Goal: Task Accomplishment & Management: Manage account settings

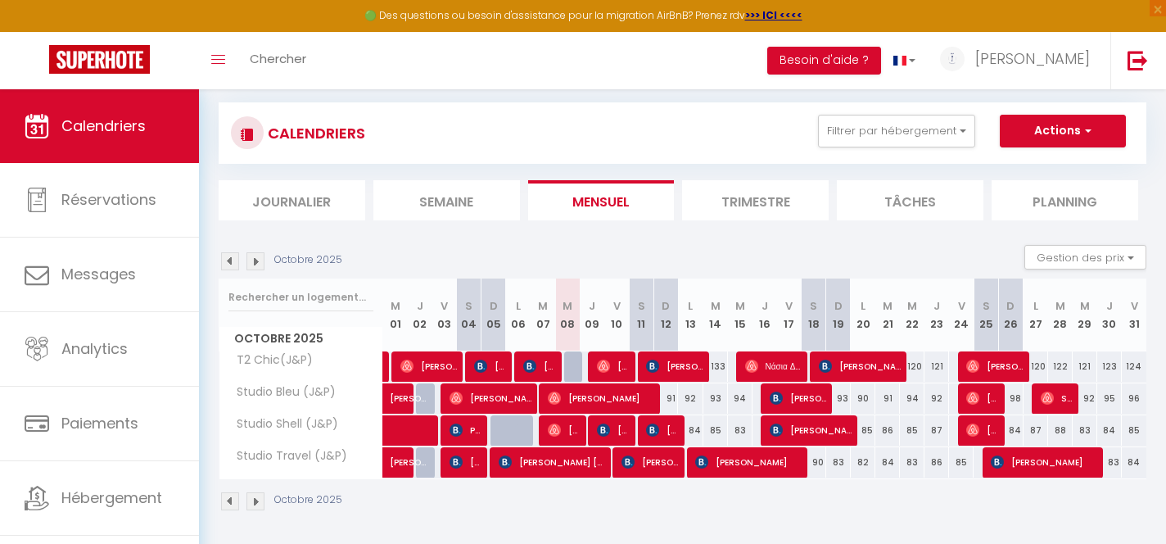
scroll to position [26, 0]
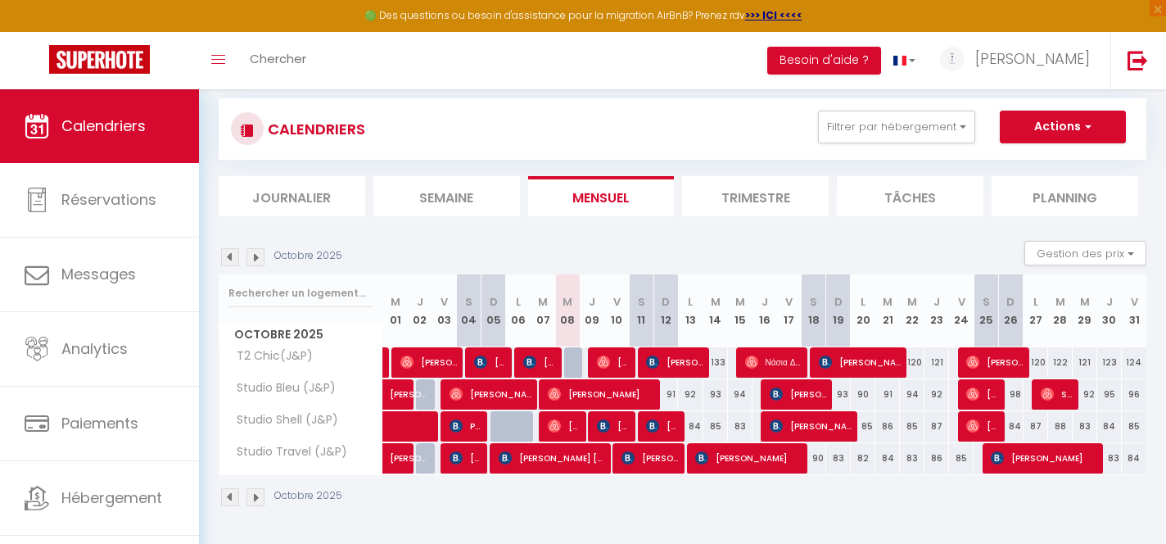
click at [254, 260] on img at bounding box center [255, 257] width 18 height 18
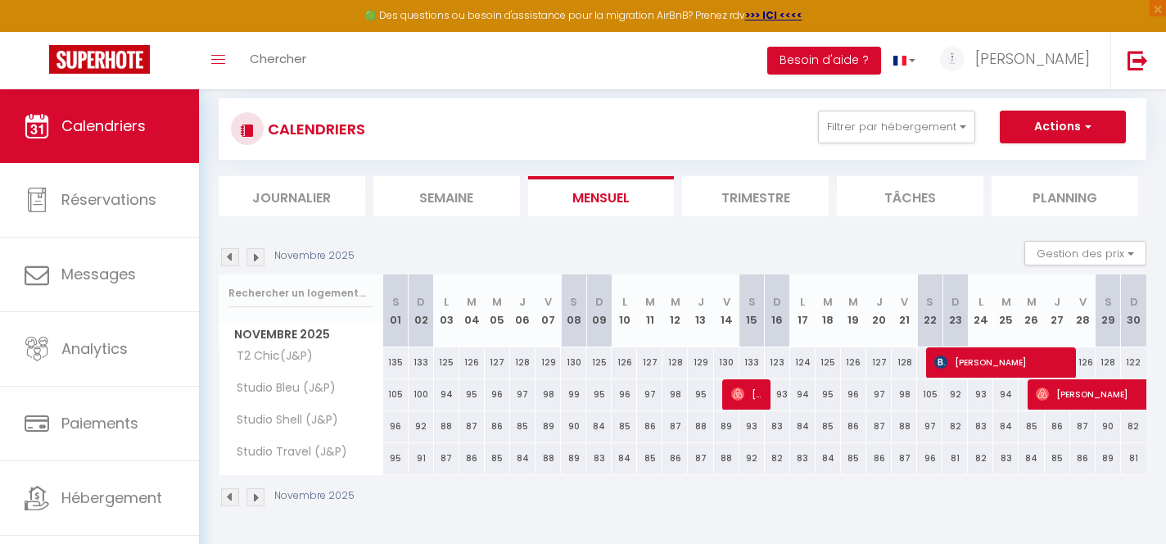
click at [928, 425] on div "97" at bounding box center [929, 426] width 25 height 30
type input "97"
type input "[DATE]"
type input "Dim 23 Novembre 2025"
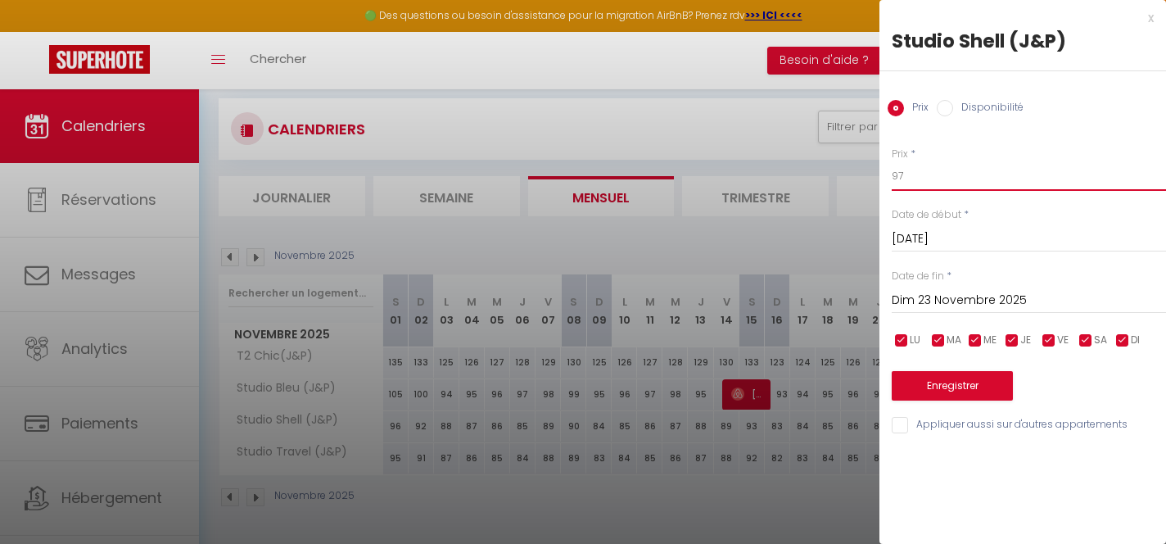
click at [968, 181] on input "97" at bounding box center [1029, 175] width 274 height 29
type input "90"
click at [950, 388] on button "Enregistrer" at bounding box center [952, 385] width 121 height 29
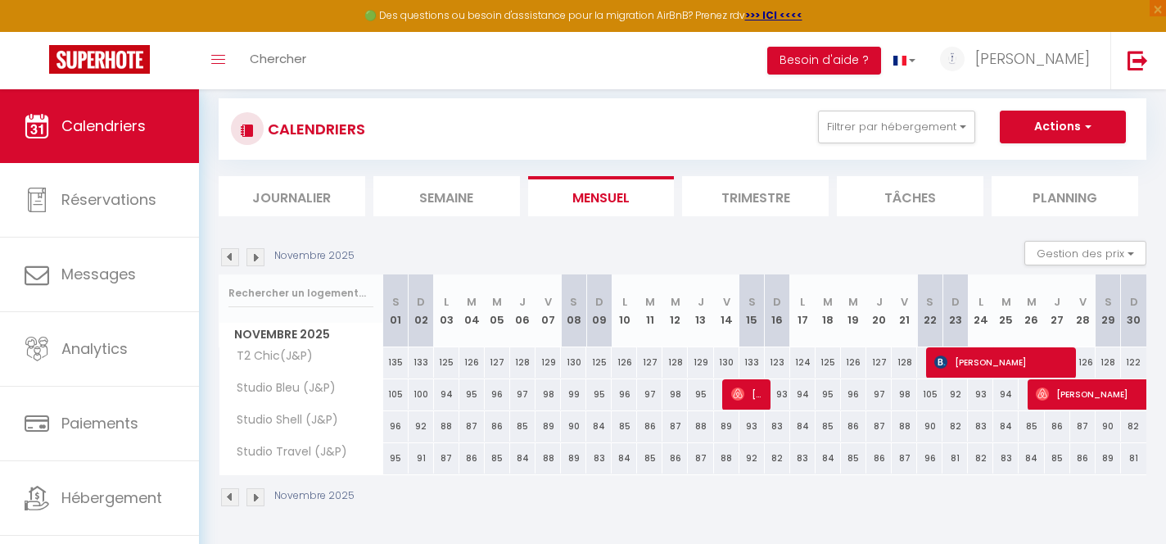
click at [933, 427] on div "90" at bounding box center [929, 426] width 25 height 30
type input "90"
type input "[DATE]"
type input "Dim 23 Novembre 2025"
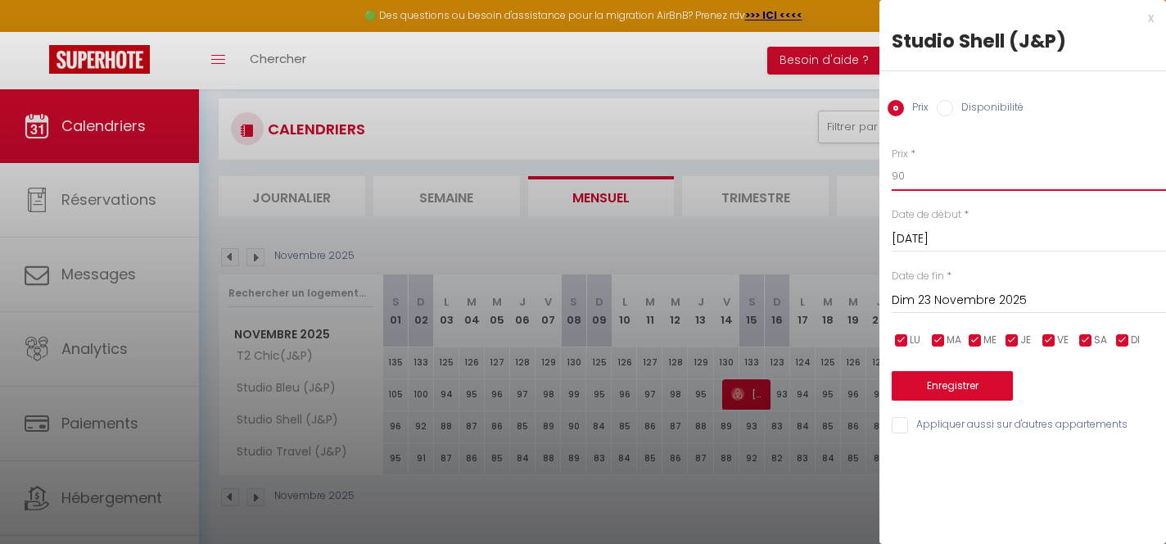
click at [972, 175] on input "90" at bounding box center [1029, 175] width 274 height 29
type input "91"
click at [947, 392] on button "Enregistrer" at bounding box center [952, 385] width 121 height 29
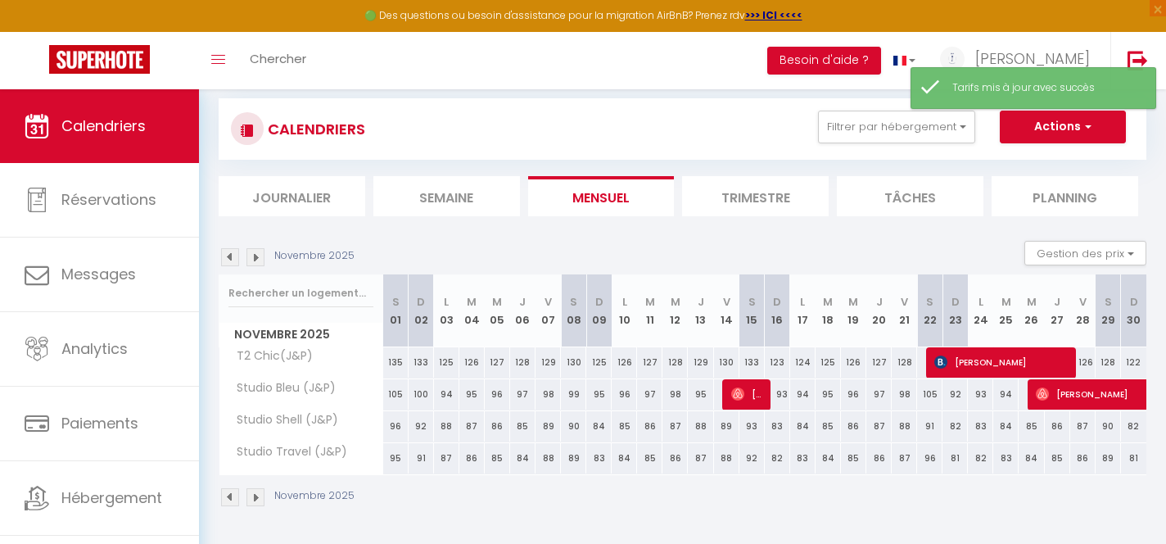
click at [933, 461] on div "96" at bounding box center [929, 458] width 25 height 30
type input "96"
type input "[DATE]"
type input "Dim 23 Novembre 2025"
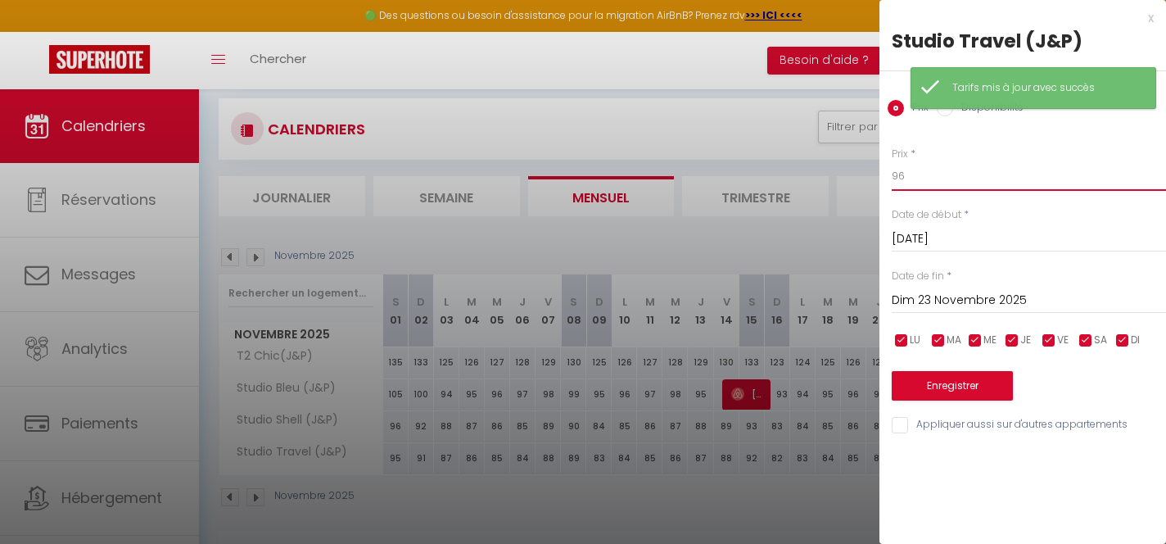
click at [965, 171] on input "96" at bounding box center [1029, 175] width 274 height 29
type input "90"
click at [959, 387] on button "Enregistrer" at bounding box center [952, 385] width 121 height 29
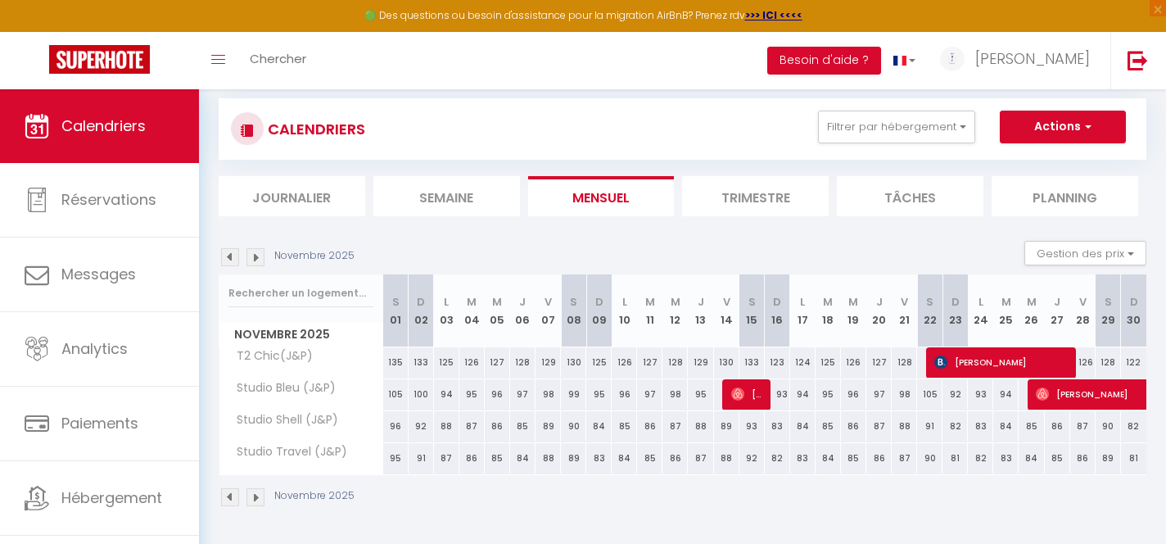
click at [253, 260] on img at bounding box center [255, 257] width 18 height 18
